Goal: Task Accomplishment & Management: Manage account settings

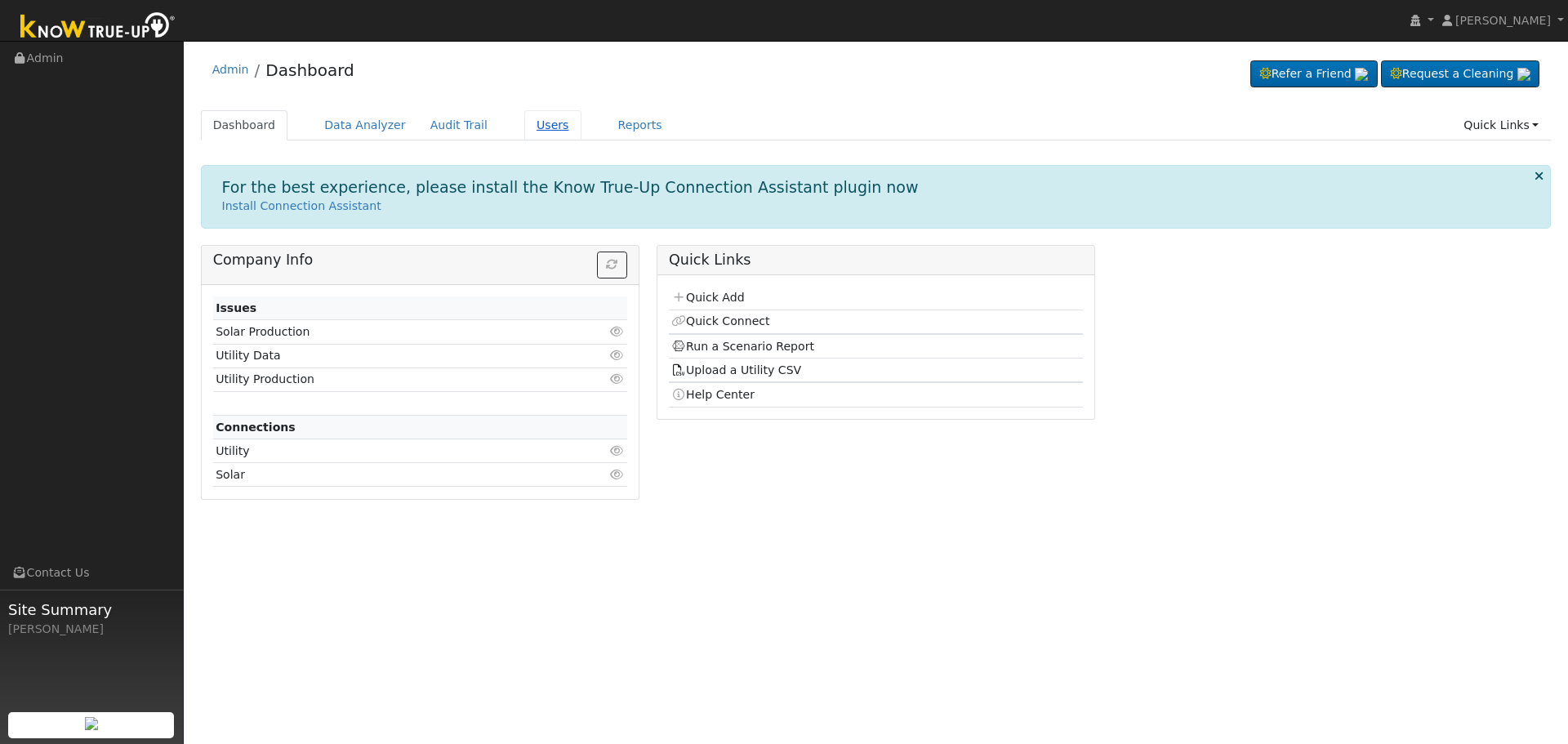
click at [524, 131] on link "Users" at bounding box center [553, 125] width 57 height 30
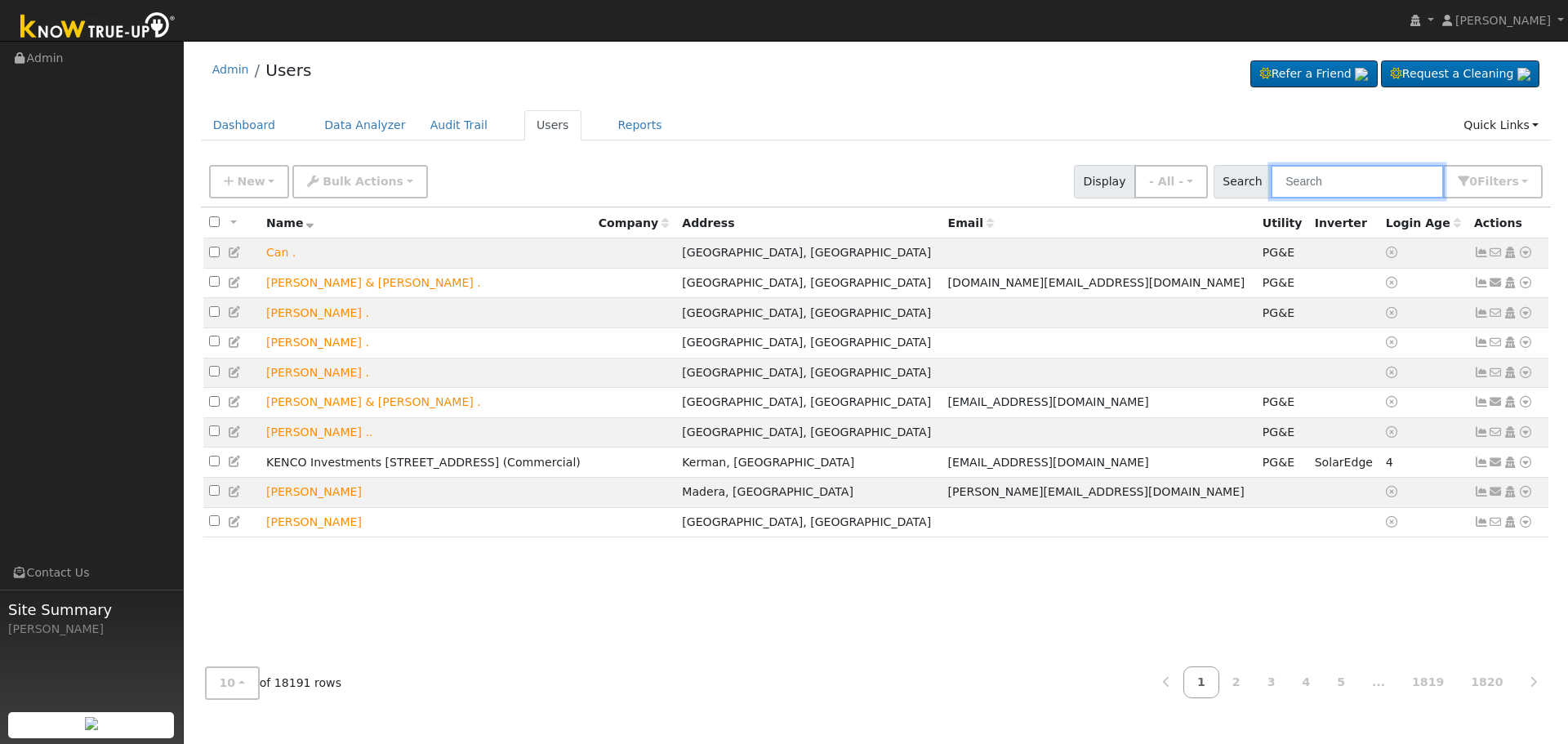
click at [1355, 183] on input "text" at bounding box center [1357, 181] width 173 height 33
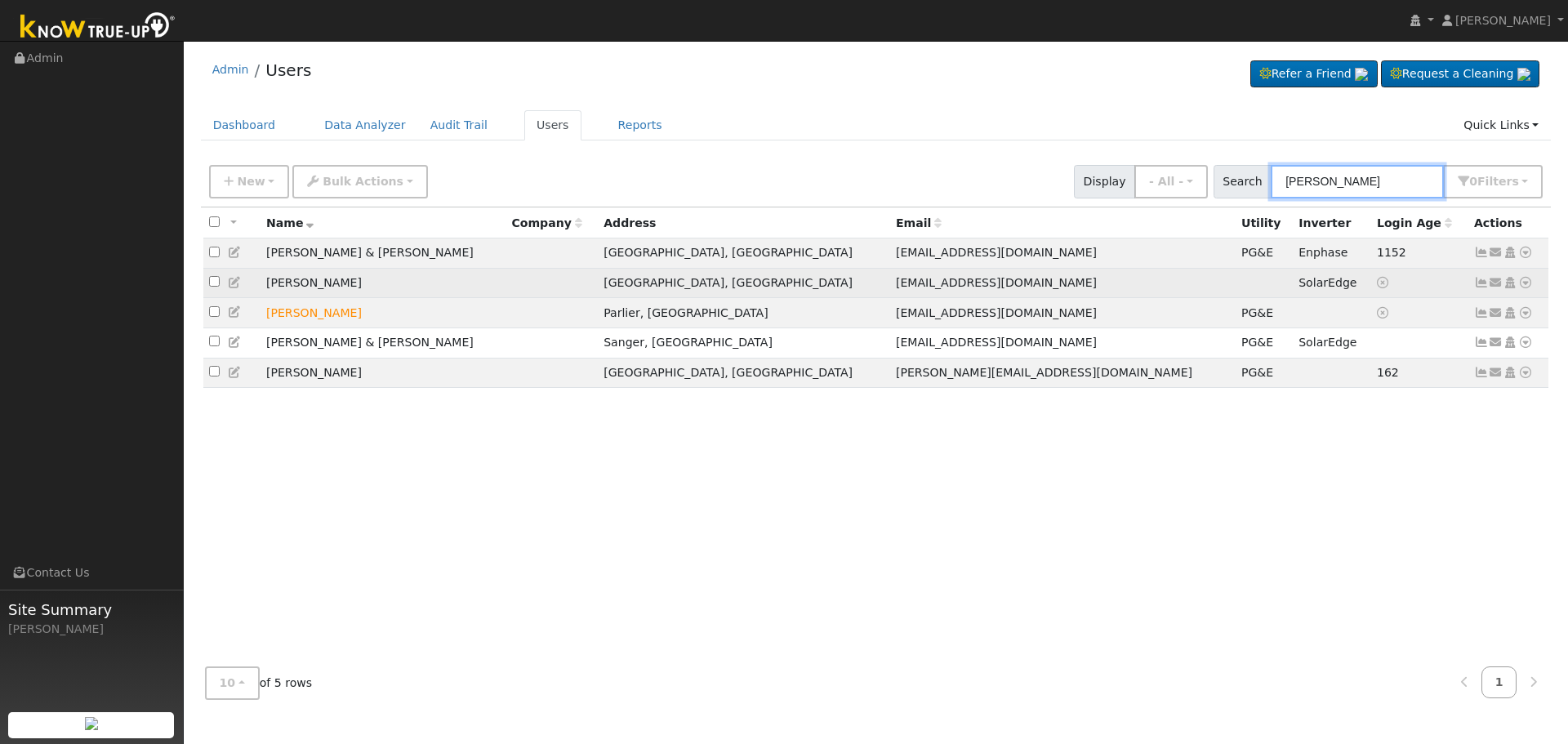
type input "[PERSON_NAME]"
click at [1477, 282] on icon at bounding box center [1481, 283] width 15 height 11
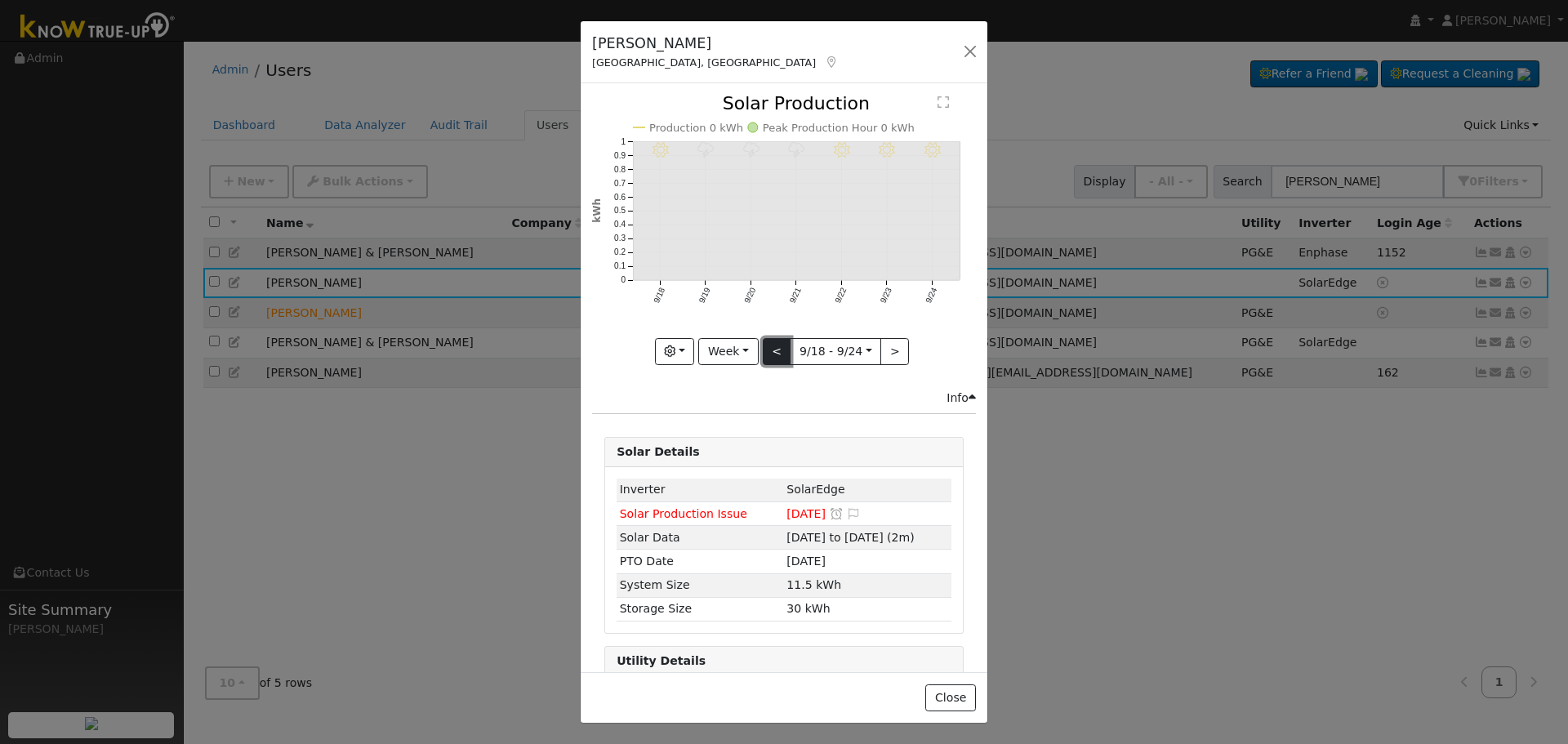
click at [773, 338] on button "<" at bounding box center [777, 352] width 29 height 28
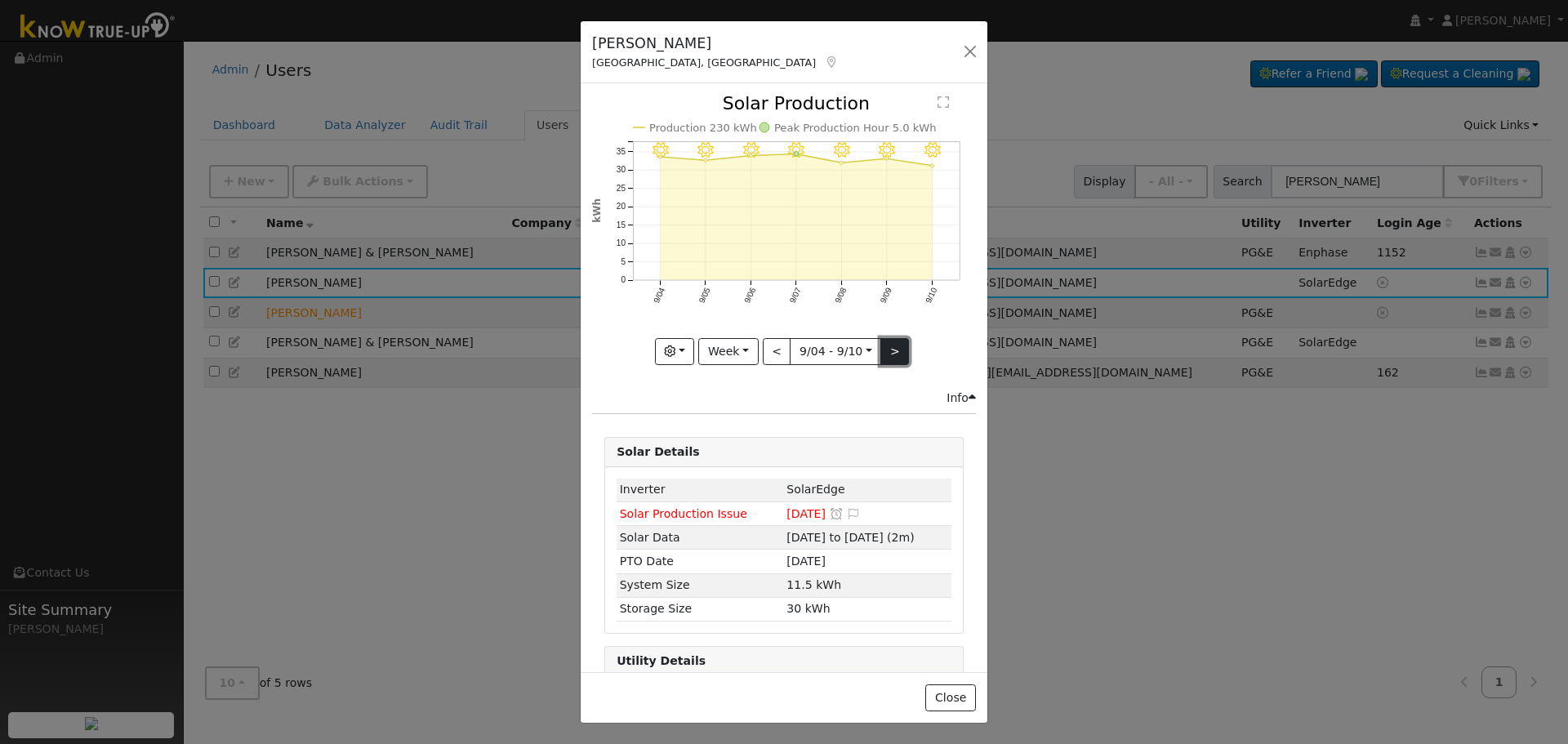
click at [884, 343] on button ">" at bounding box center [894, 352] width 29 height 28
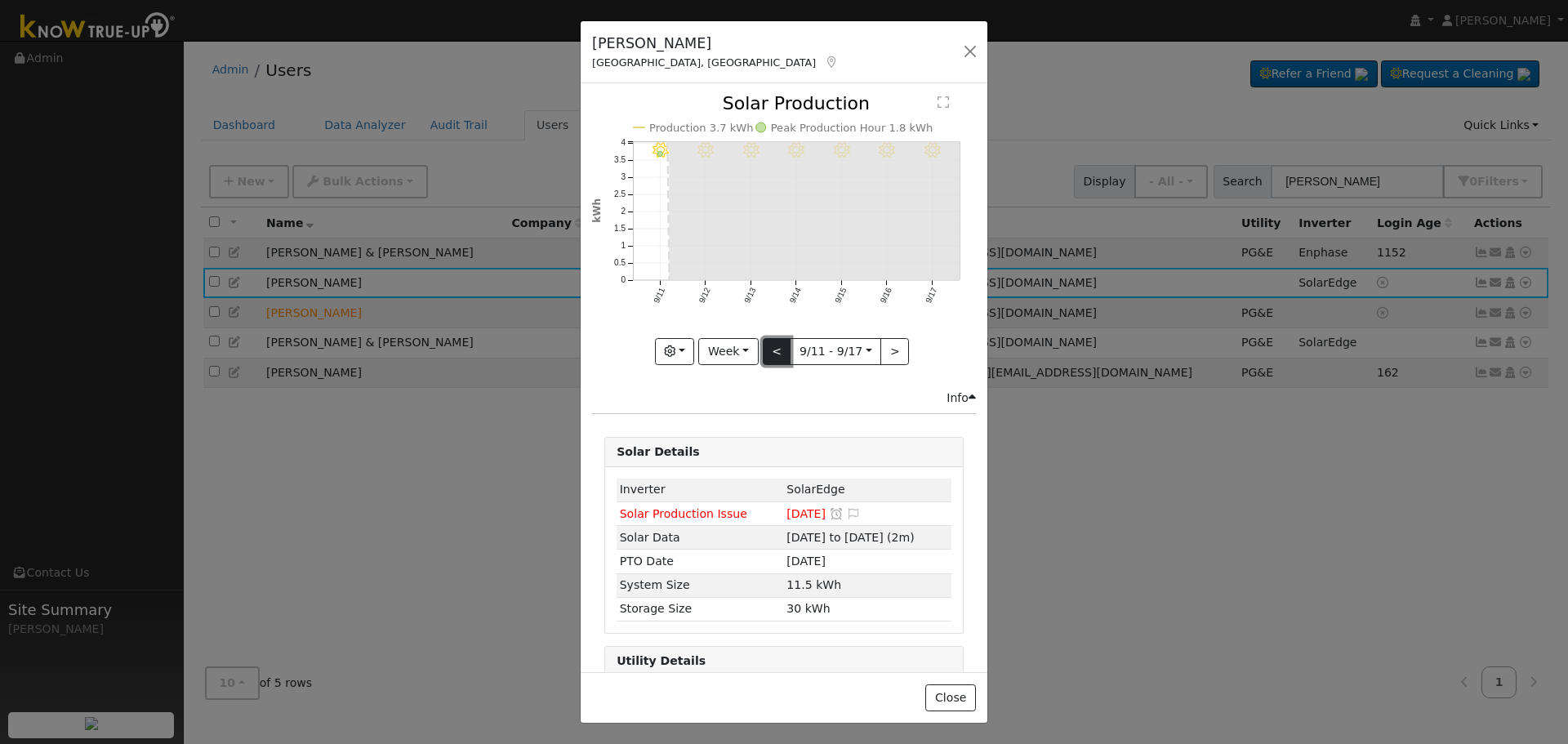
click at [771, 338] on button "<" at bounding box center [777, 352] width 29 height 28
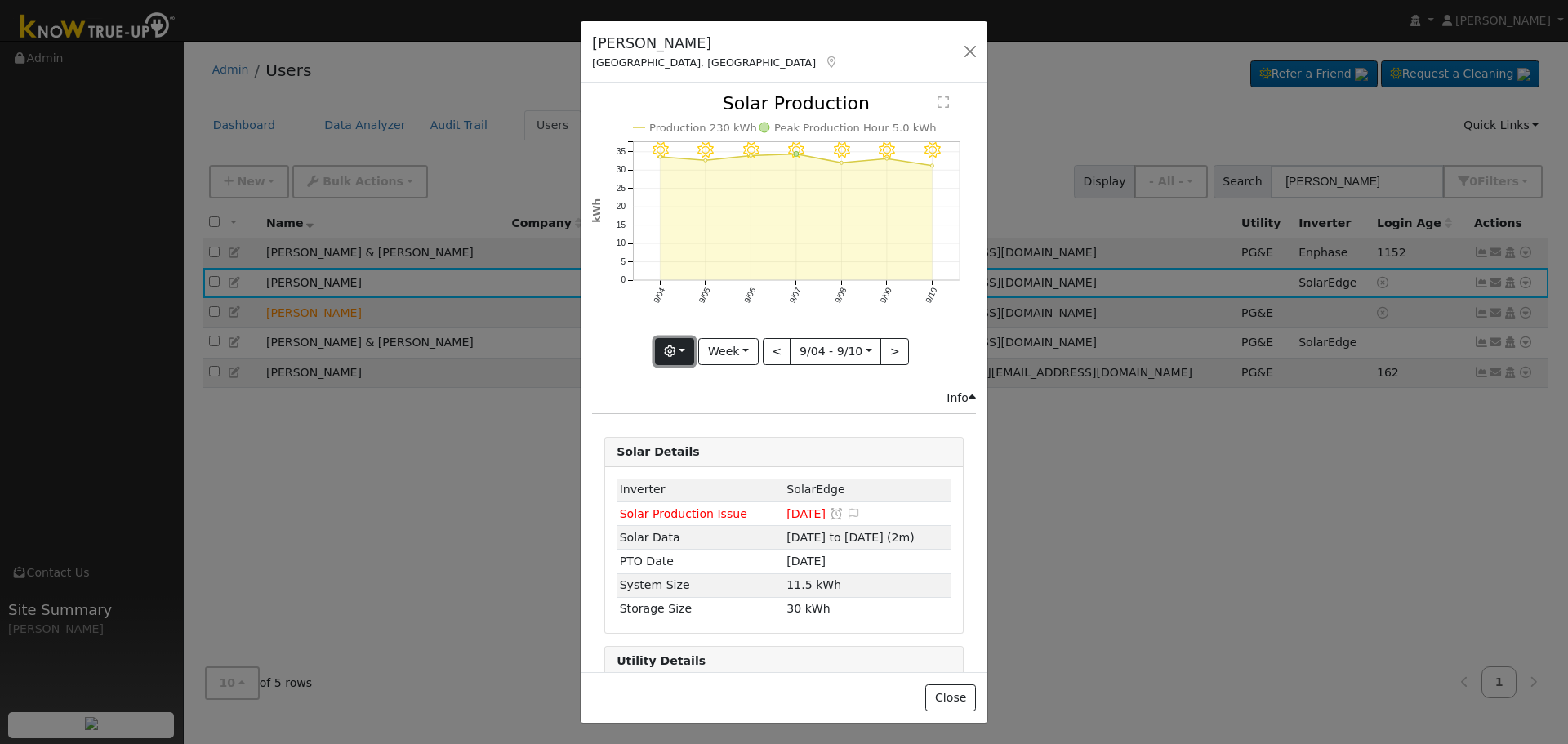
click at [681, 349] on button "button" at bounding box center [675, 352] width 40 height 28
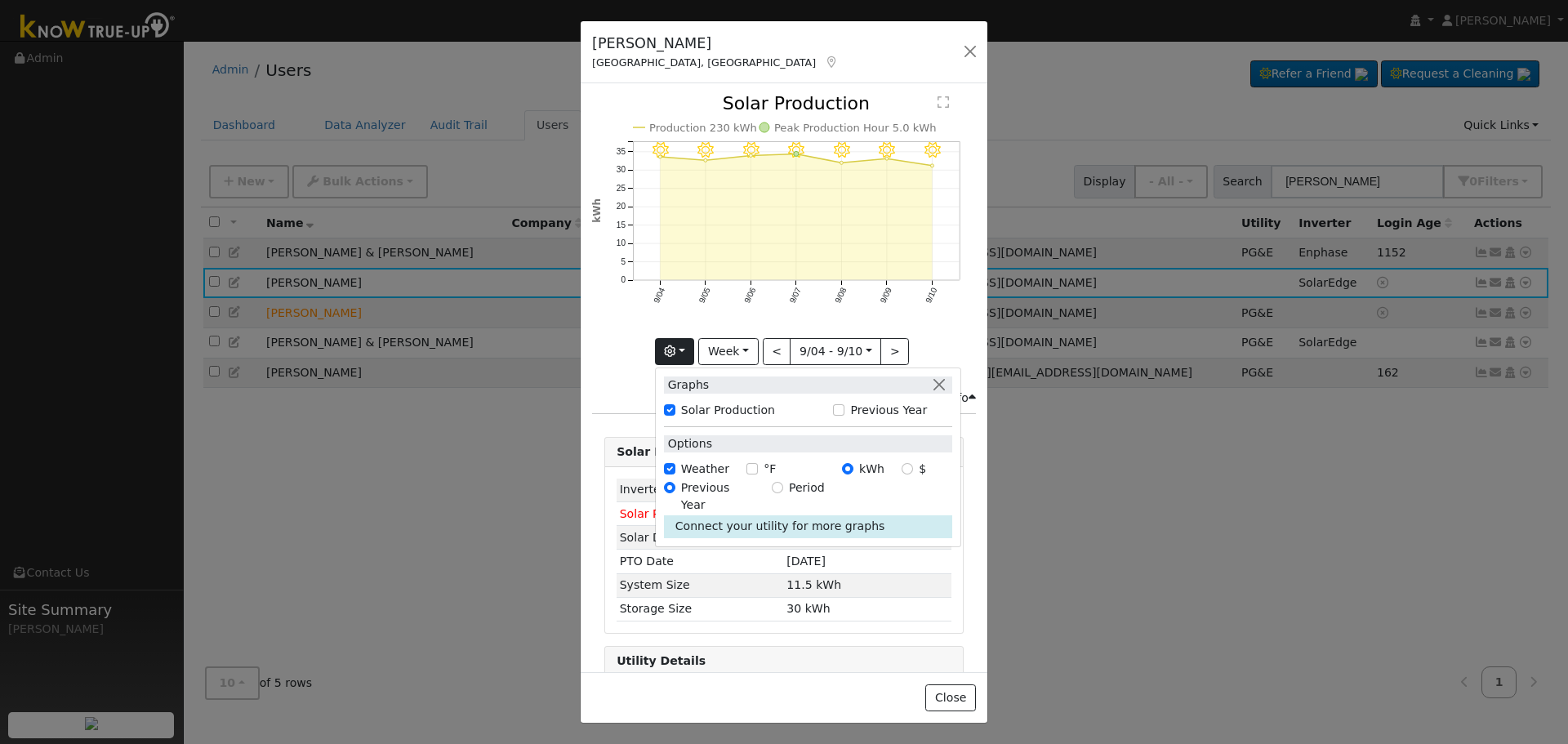
click at [595, 339] on icon "9/10 - MostlyClear 9/09 - Clear 9/08 - Clear 9/07 - Clear 9/06 - Clear 9/05 - C…" at bounding box center [784, 223] width 384 height 257
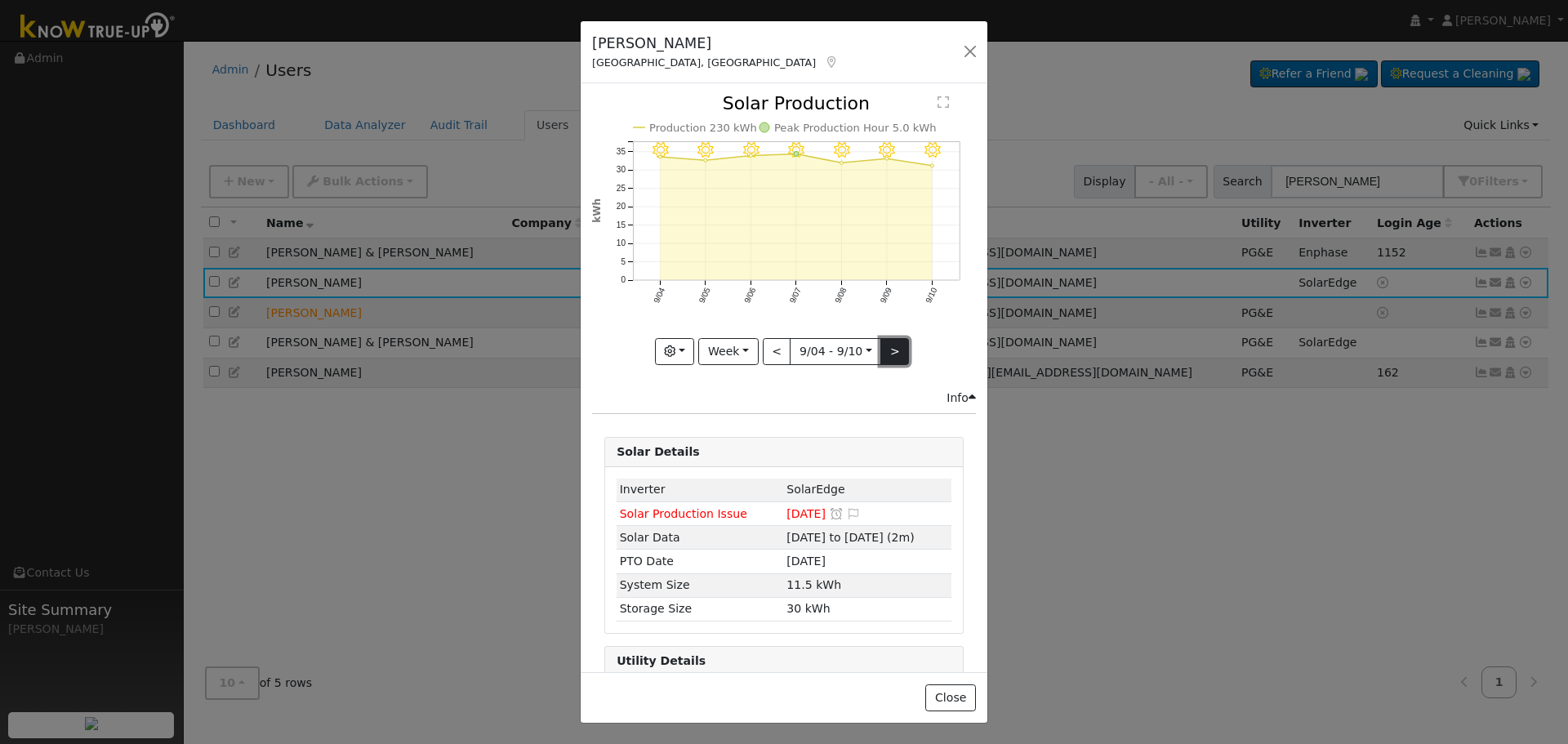
click at [880, 357] on button ">" at bounding box center [894, 352] width 29 height 28
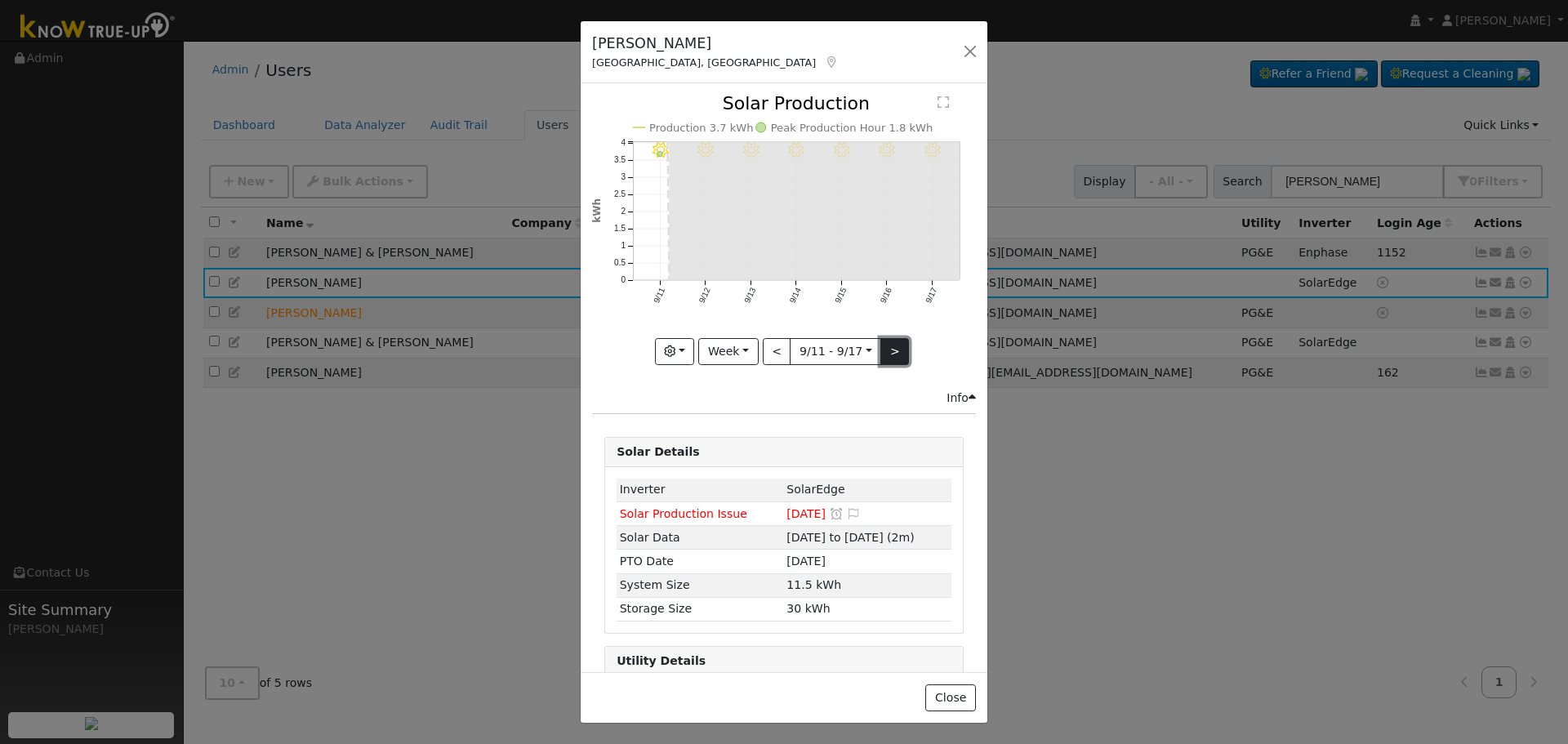
click at [892, 345] on button ">" at bounding box center [894, 352] width 29 height 28
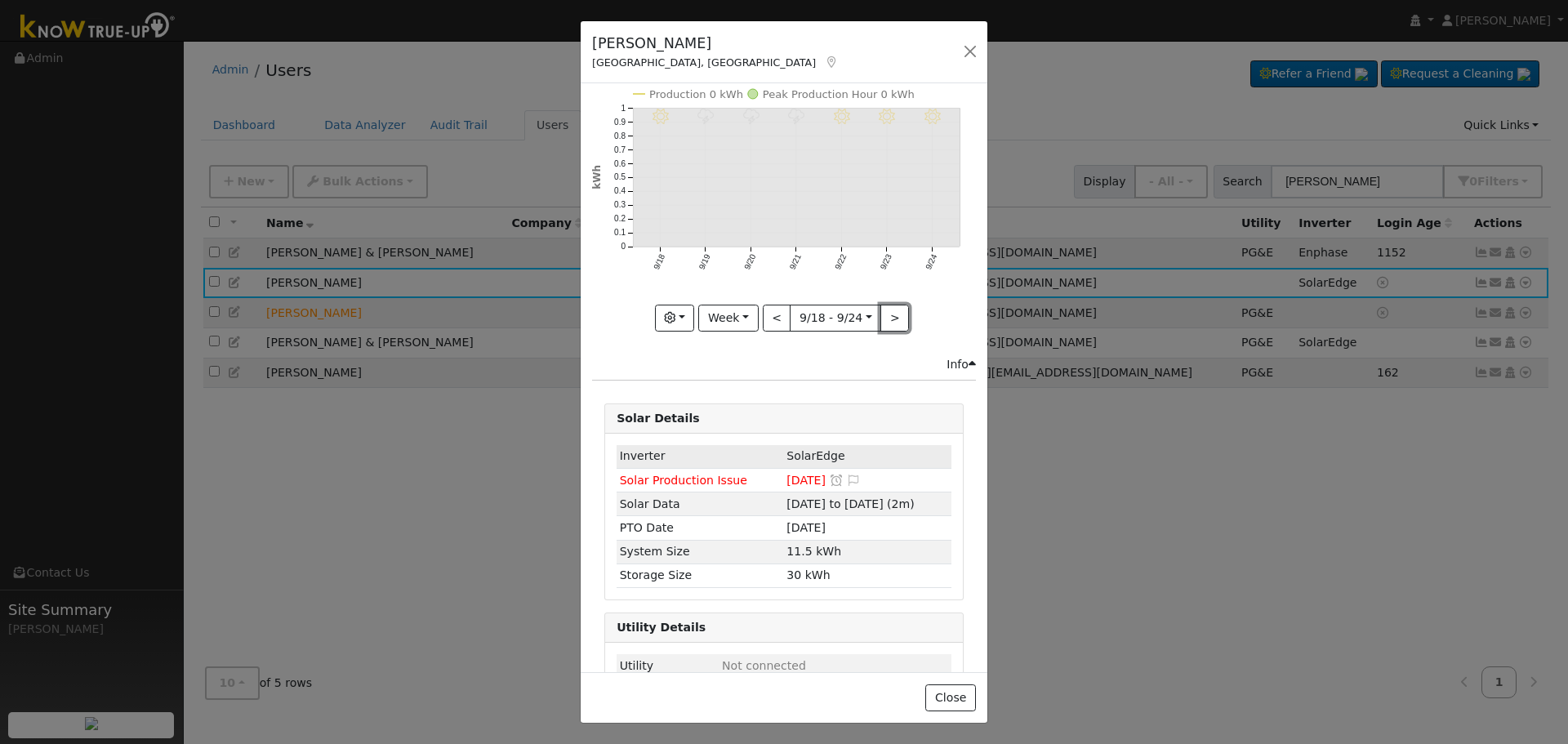
scroll to position [66, 0]
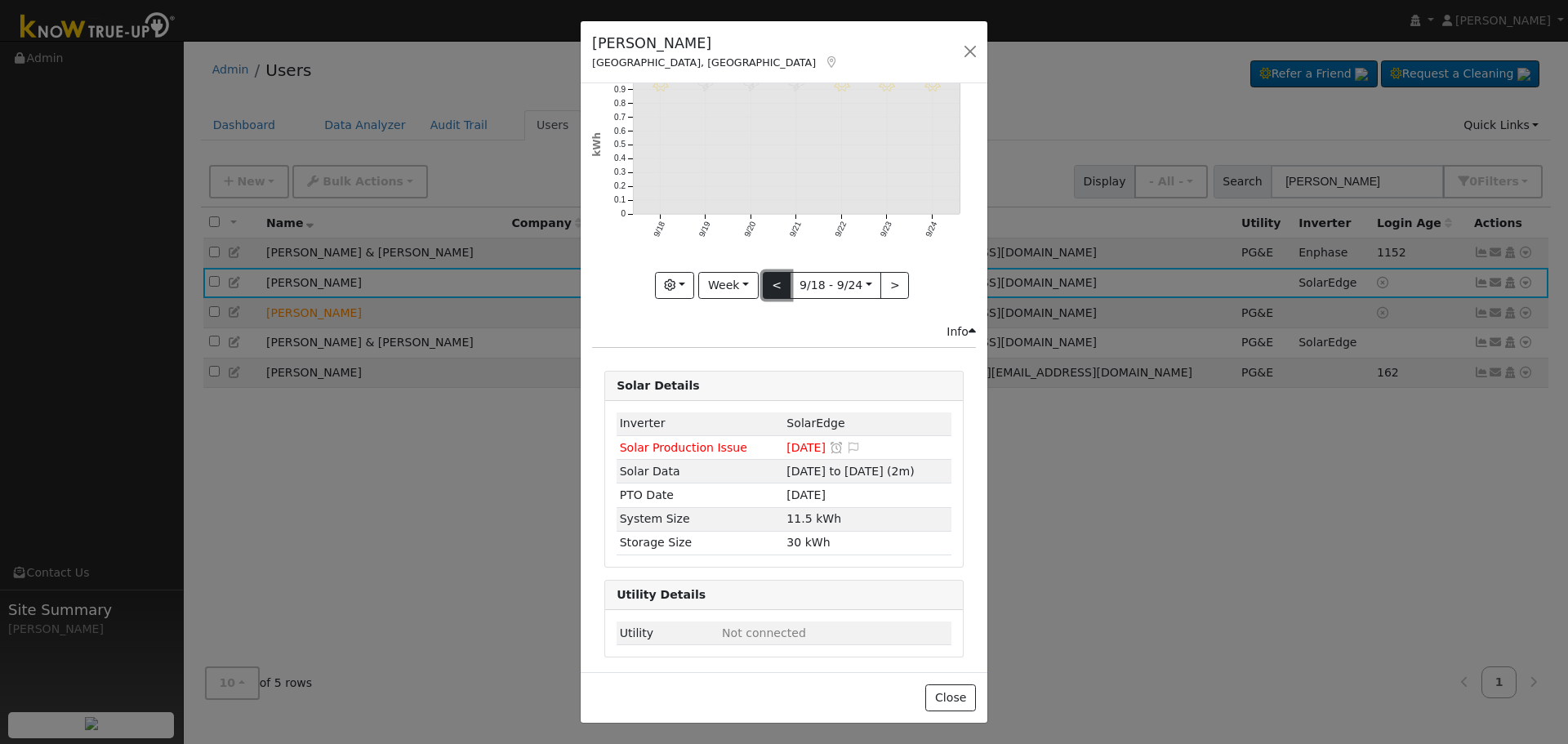
click at [773, 272] on button "<" at bounding box center [777, 286] width 29 height 28
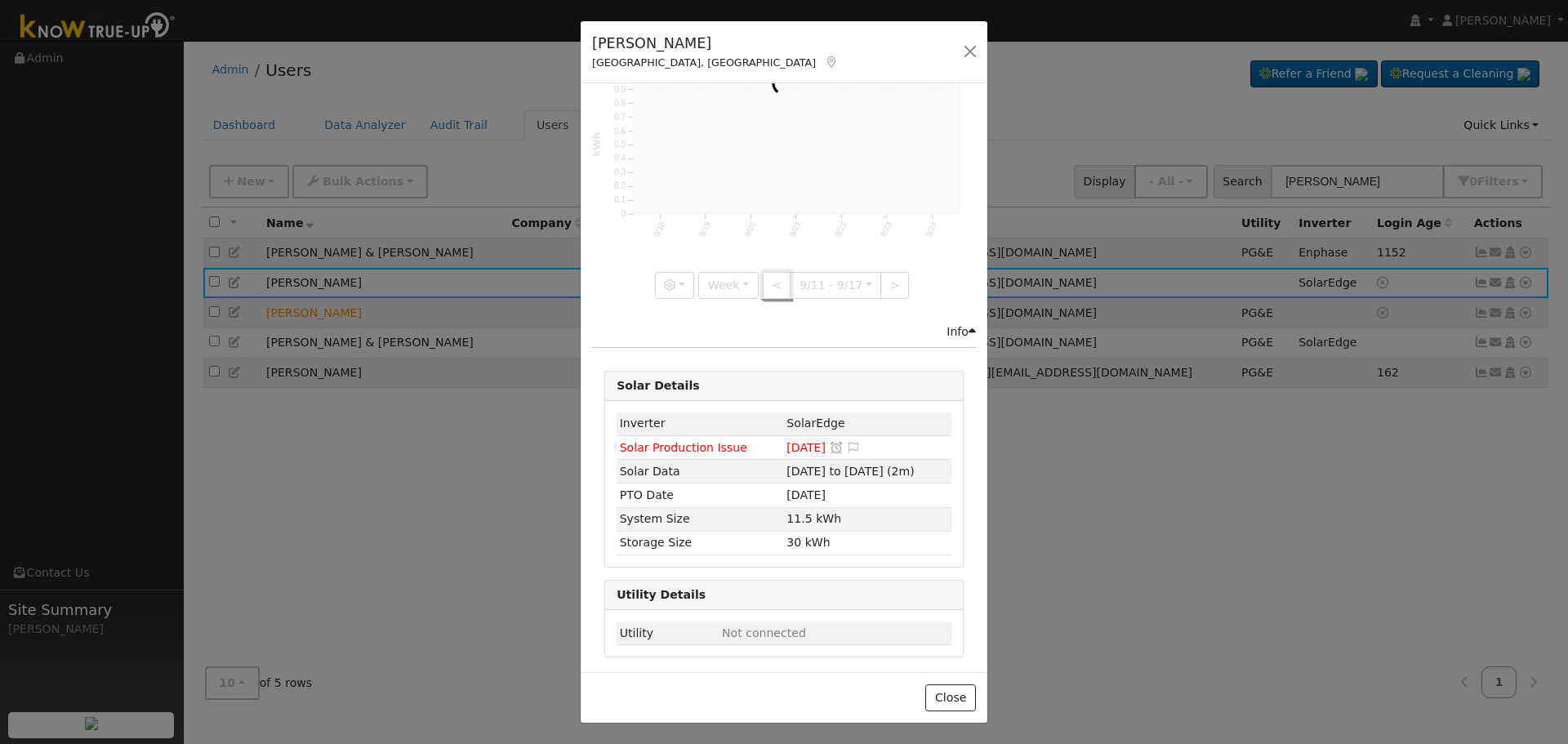
scroll to position [0, 0]
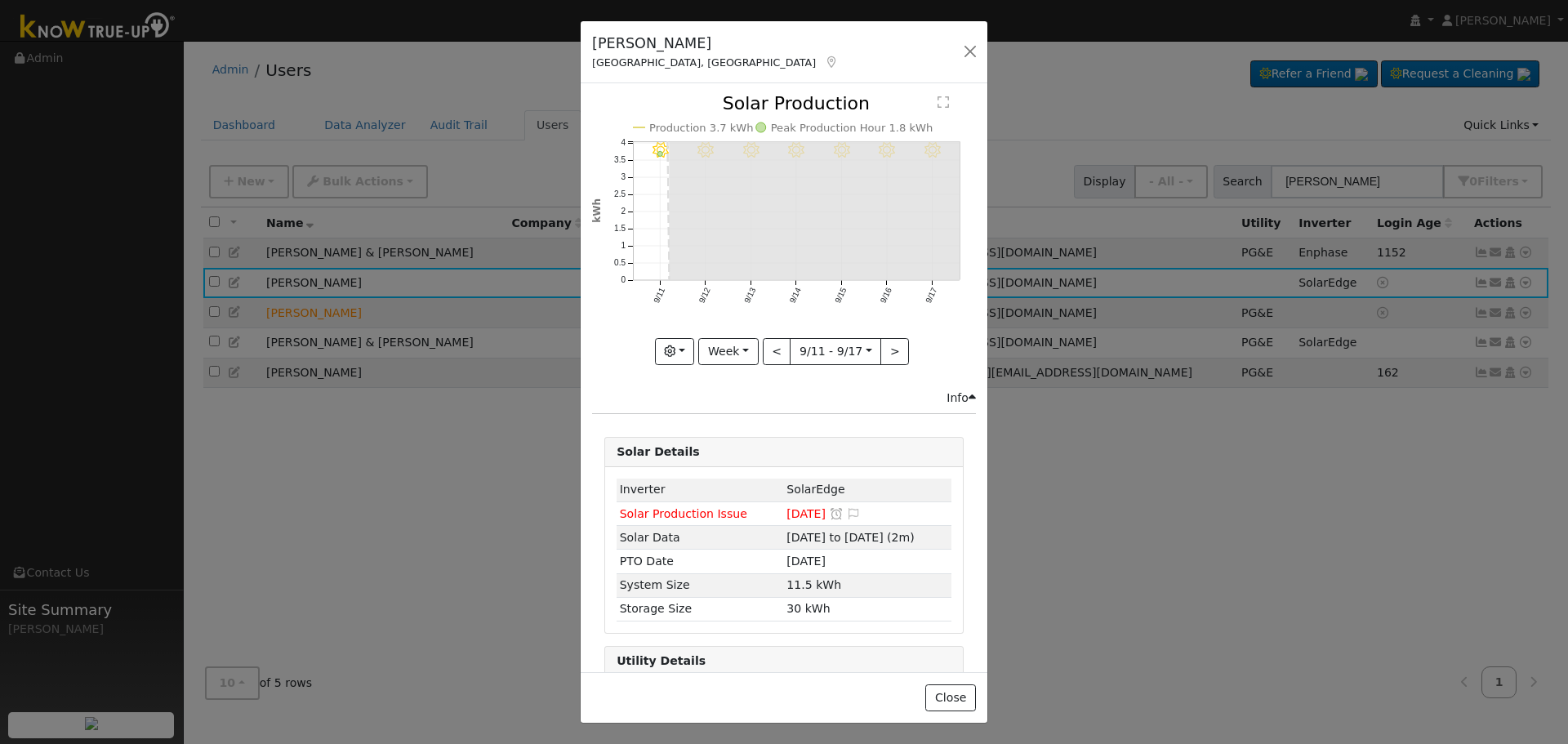
drag, startPoint x: 1567, startPoint y: 211, endPoint x: 1567, endPoint y: 246, distance: 35.0
drag, startPoint x: 1567, startPoint y: 246, endPoint x: 1120, endPoint y: 397, distance: 471.8
click at [1120, 397] on div "[PERSON_NAME] Visalia, [GEOGRAPHIC_DATA] Default Account Default Account [STREE…" at bounding box center [784, 372] width 1568 height 744
click at [880, 343] on button ">" at bounding box center [894, 352] width 29 height 28
click at [767, 342] on button "<" at bounding box center [777, 352] width 29 height 28
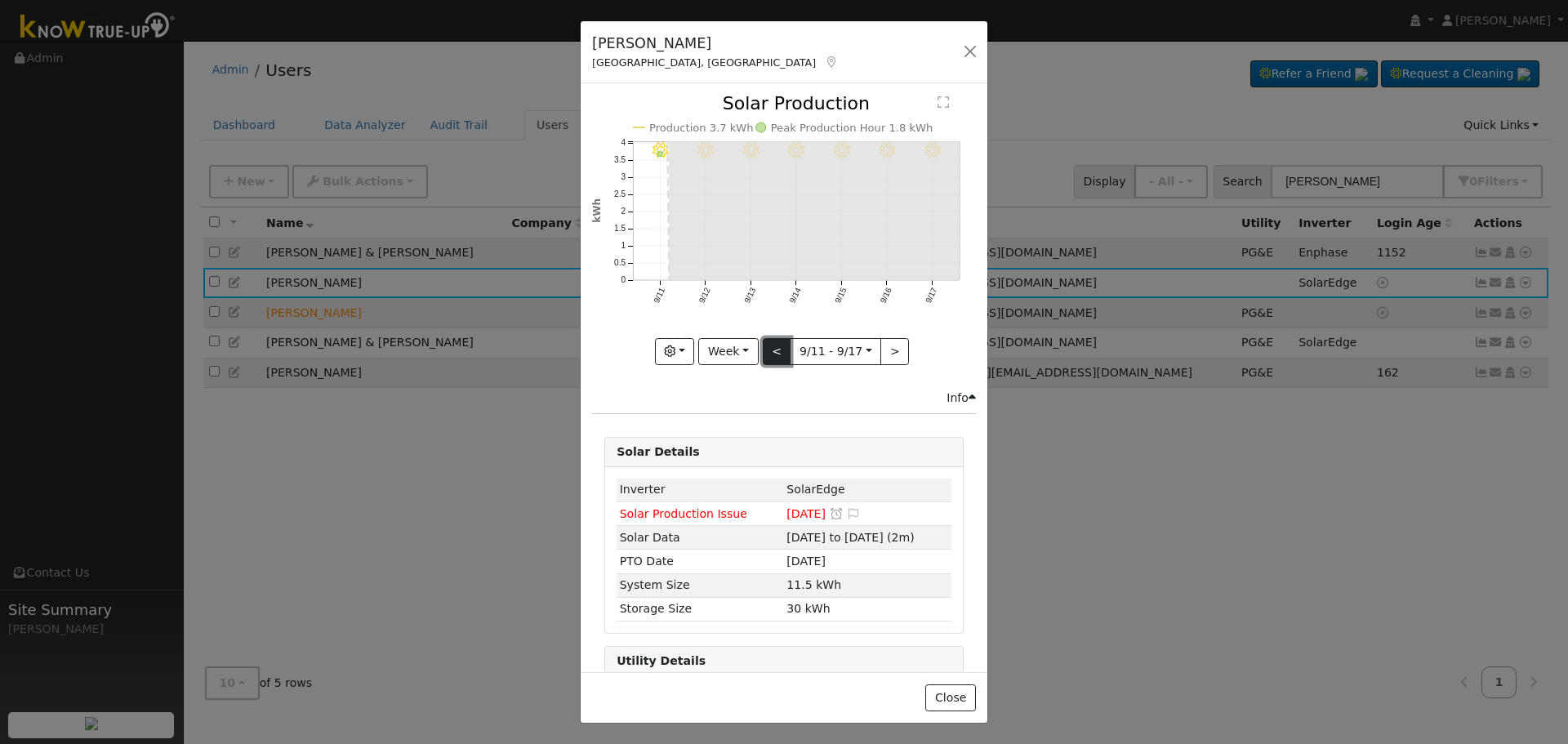
click at [767, 342] on button "<" at bounding box center [777, 352] width 29 height 28
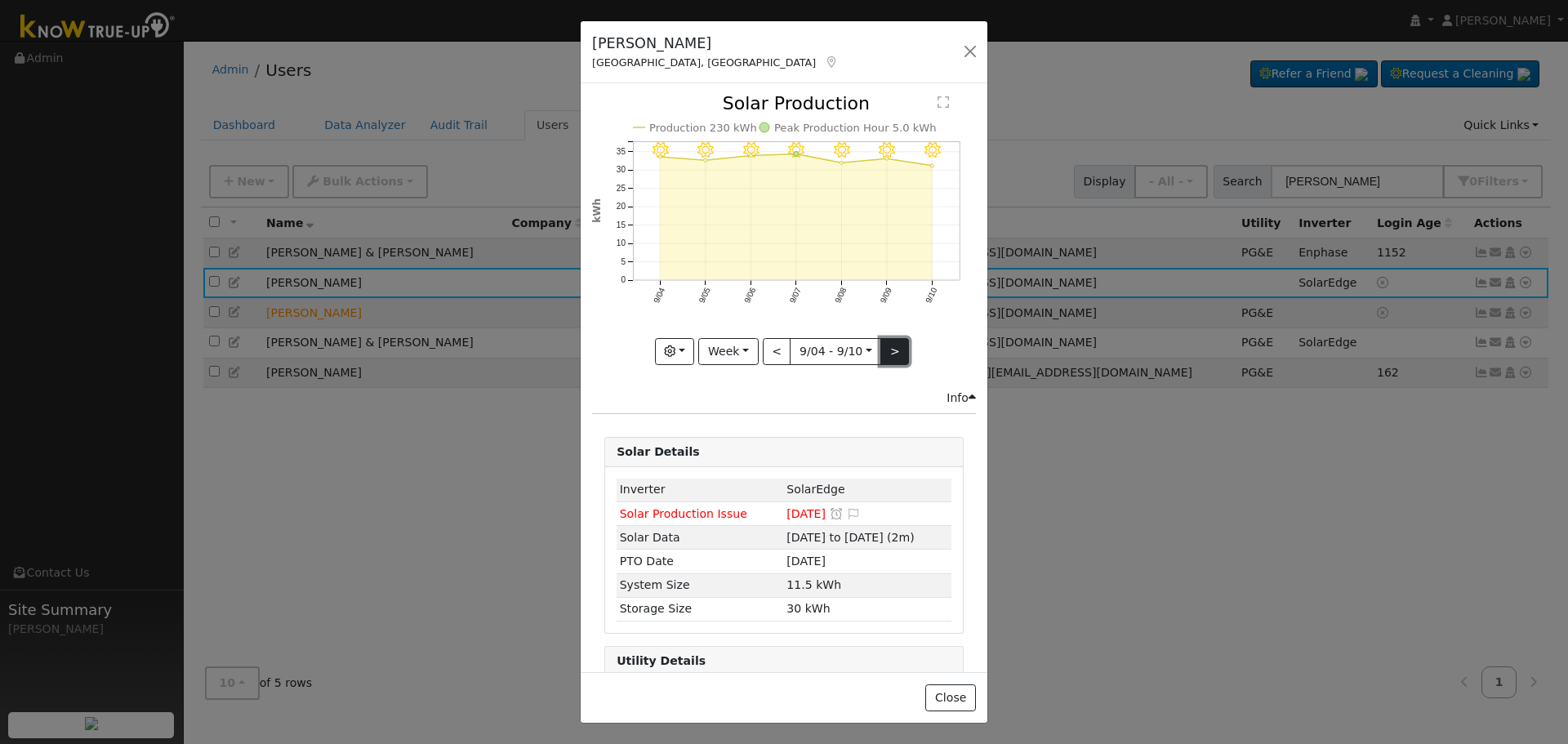
click at [883, 338] on button ">" at bounding box center [894, 352] width 29 height 28
type input "[DATE]"
